Goal: Find specific page/section: Find specific page/section

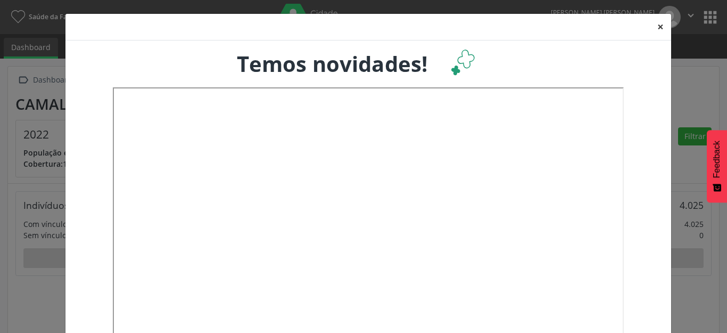
click at [658, 28] on button "×" at bounding box center [660, 27] width 21 height 26
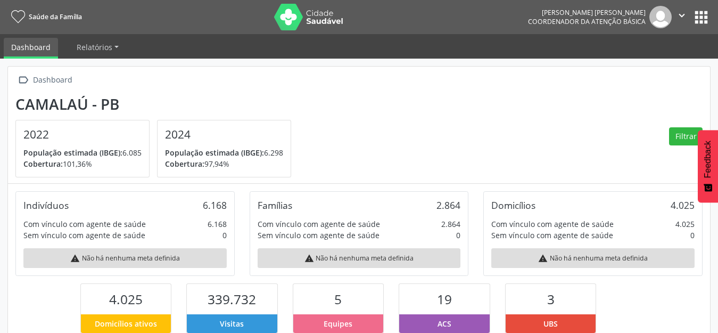
click at [696, 20] on button "apps" at bounding box center [701, 17] width 19 height 19
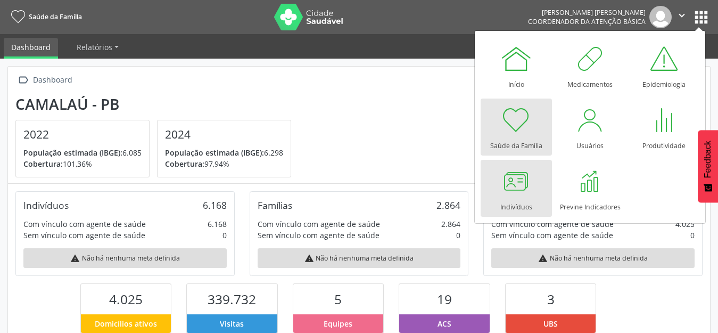
click at [501, 173] on div at bounding box center [517, 181] width 32 height 32
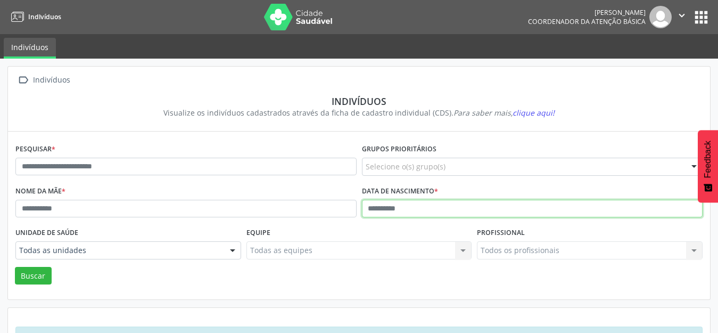
click at [375, 213] on input "text" at bounding box center [532, 209] width 341 height 18
type input "**********"
click at [15, 267] on button "Buscar" at bounding box center [33, 276] width 37 height 18
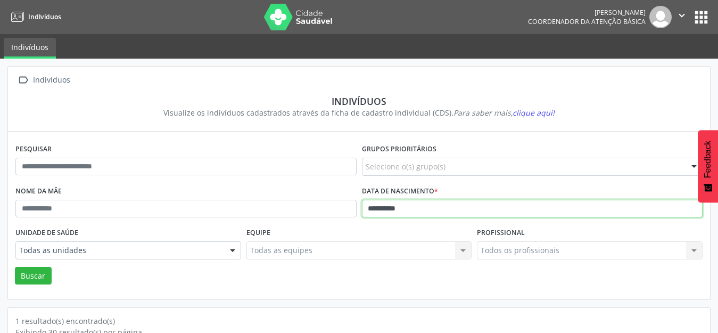
drag, startPoint x: 414, startPoint y: 212, endPoint x: 349, endPoint y: 217, distance: 65.1
click at [349, 217] on div "**********" at bounding box center [359, 204] width 693 height 42
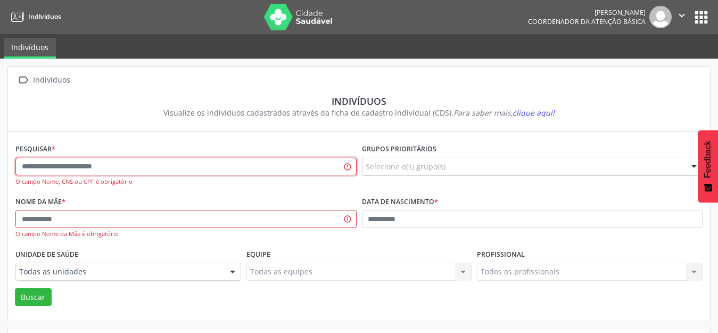
click at [267, 170] on input "text" at bounding box center [185, 167] width 341 height 18
click at [703, 16] on button "apps" at bounding box center [701, 17] width 19 height 19
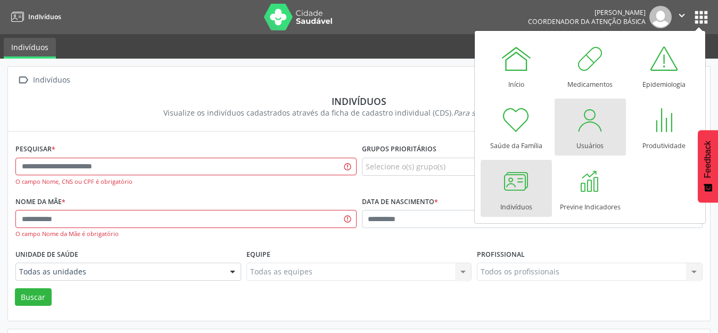
click at [595, 126] on div at bounding box center [591, 120] width 32 height 32
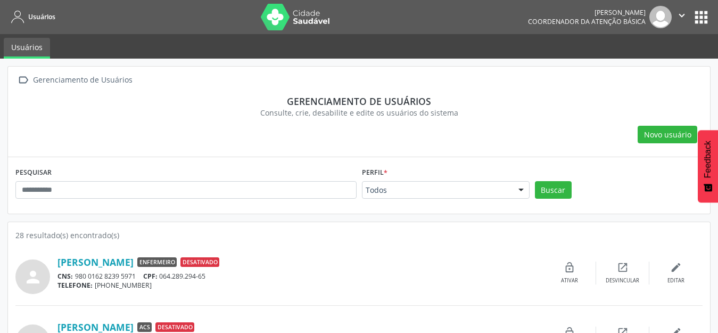
click at [701, 19] on button "apps" at bounding box center [701, 17] width 19 height 19
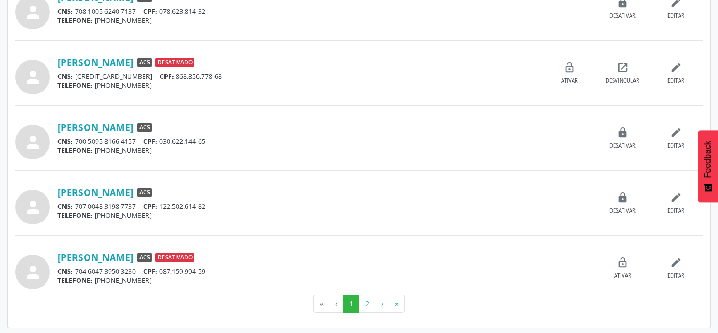
scroll to position [917, 0]
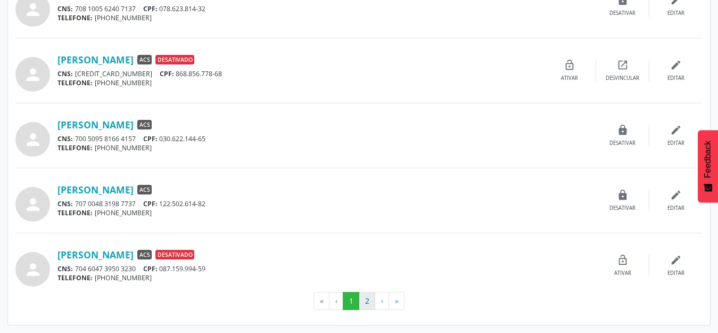
click at [367, 292] on button "2" at bounding box center [367, 301] width 17 height 18
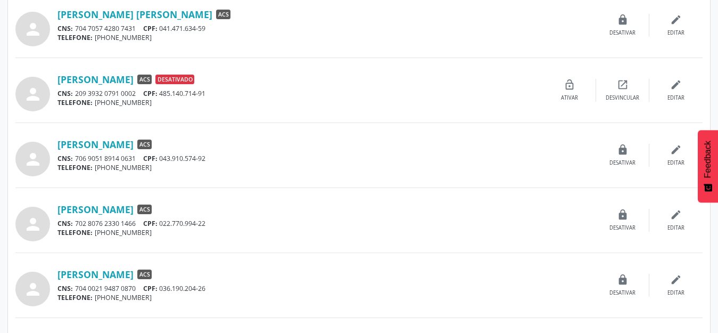
scroll to position [266, 0]
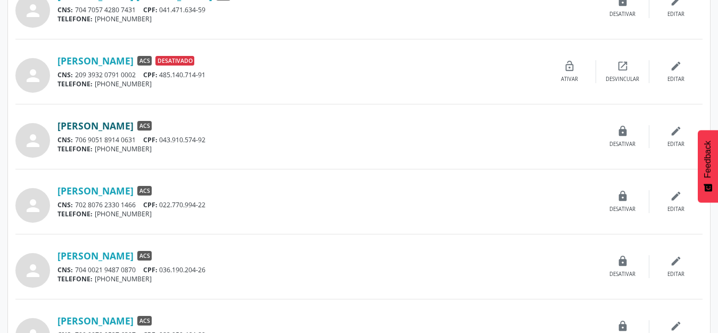
click at [134, 124] on link "[PERSON_NAME]" at bounding box center [96, 126] width 76 height 12
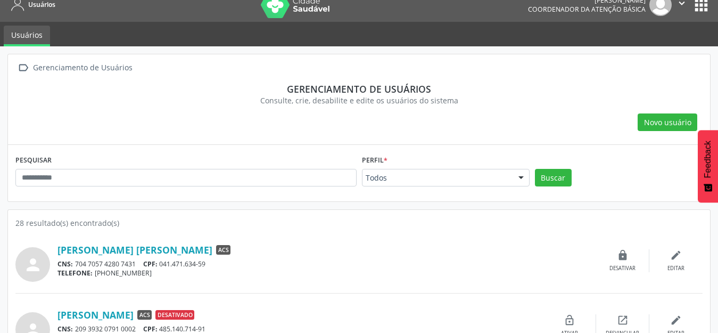
scroll to position [0, 0]
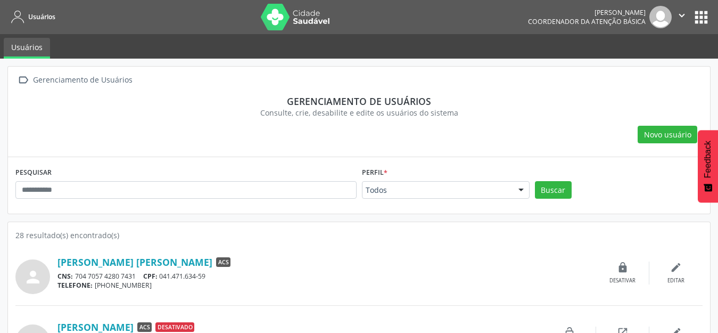
click at [708, 9] on button "apps" at bounding box center [701, 17] width 19 height 19
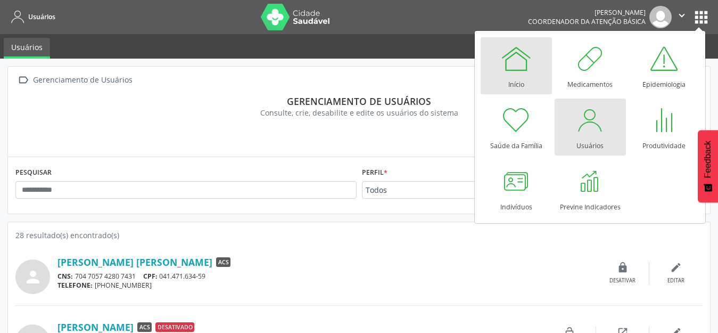
click at [536, 68] on link "Início" at bounding box center [516, 65] width 71 height 57
